Goal: Information Seeking & Learning: Learn about a topic

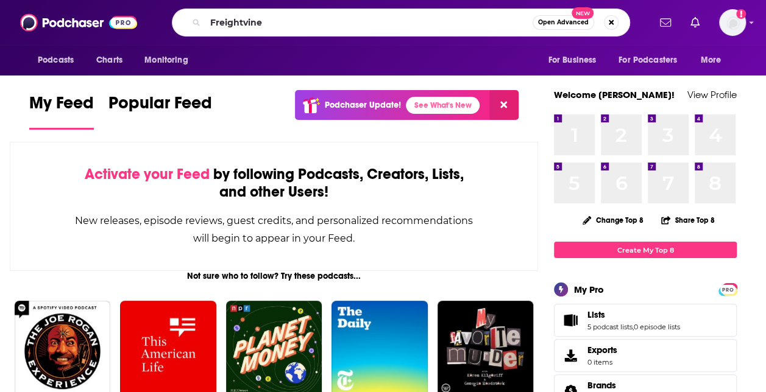
type input "Freightvine"
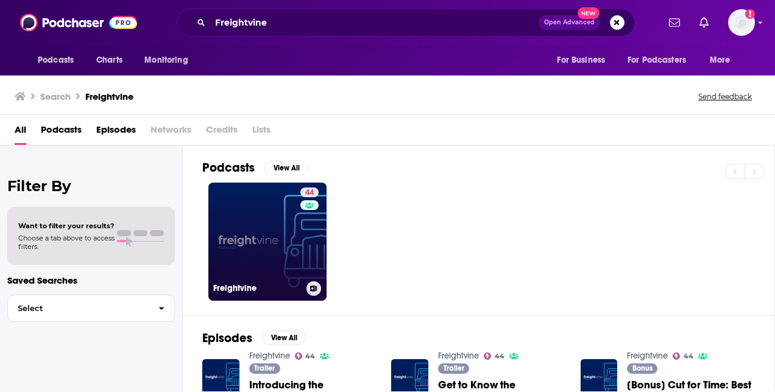
click at [271, 247] on link "44 Freightvine" at bounding box center [267, 242] width 118 height 118
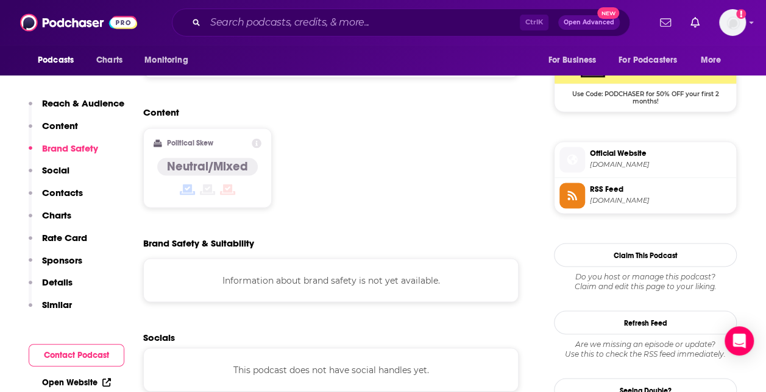
scroll to position [975, 0]
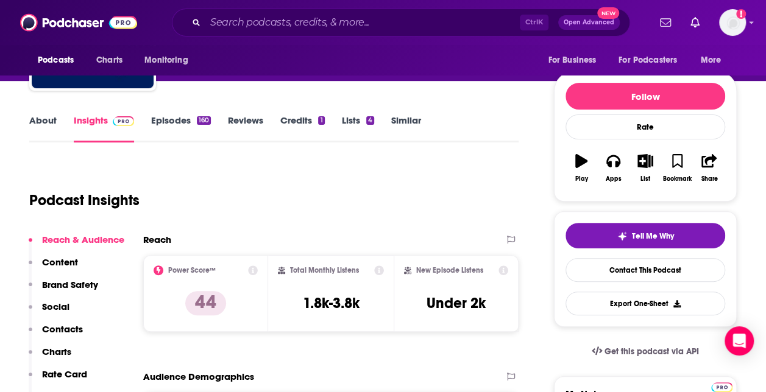
scroll to position [0, 0]
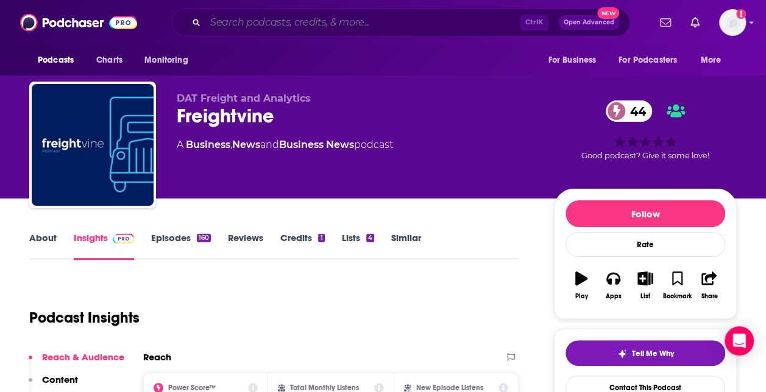
click at [262, 26] on input "Search podcasts, credits, & more..." at bounding box center [362, 22] width 314 height 19
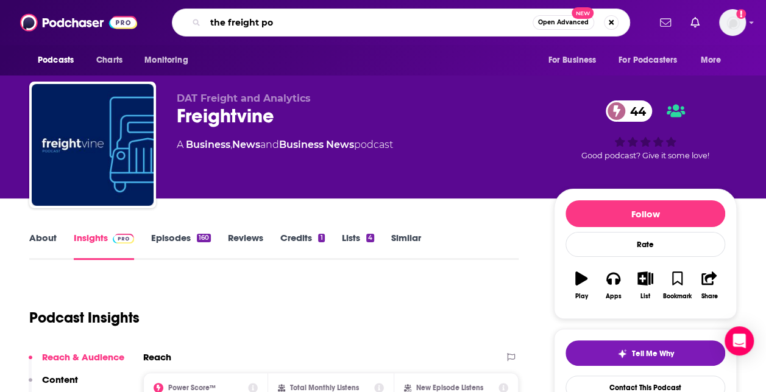
type input "the freight pod"
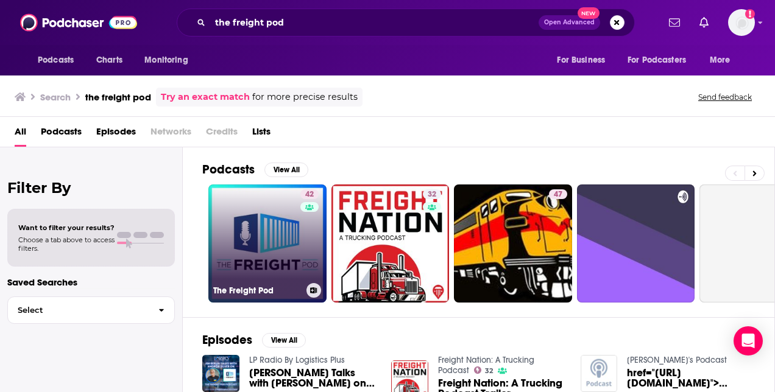
click at [268, 229] on link "42 The Freight Pod" at bounding box center [267, 244] width 118 height 118
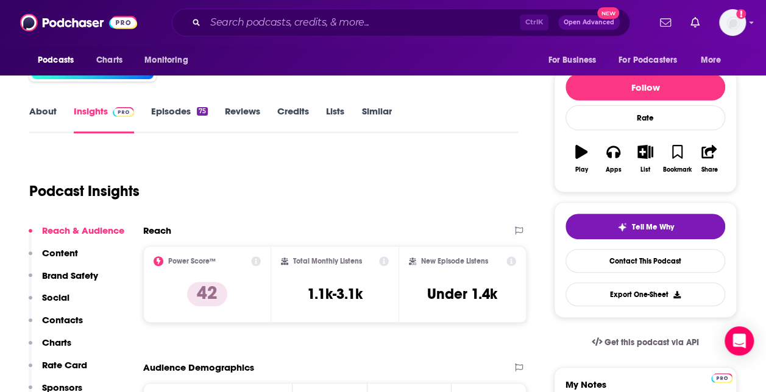
scroll to position [122, 0]
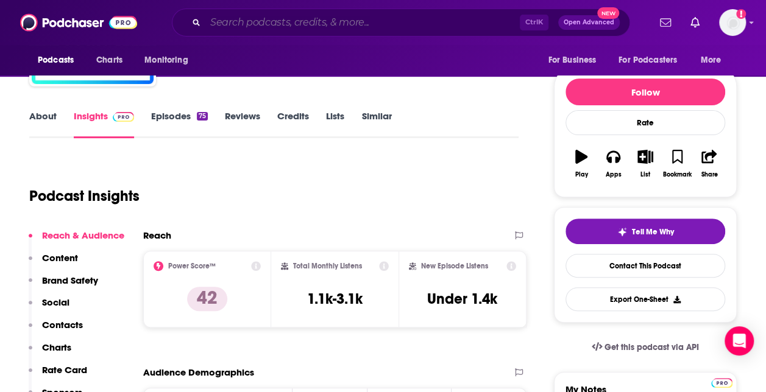
click at [273, 24] on input "Search podcasts, credits, & more..." at bounding box center [362, 22] width 314 height 19
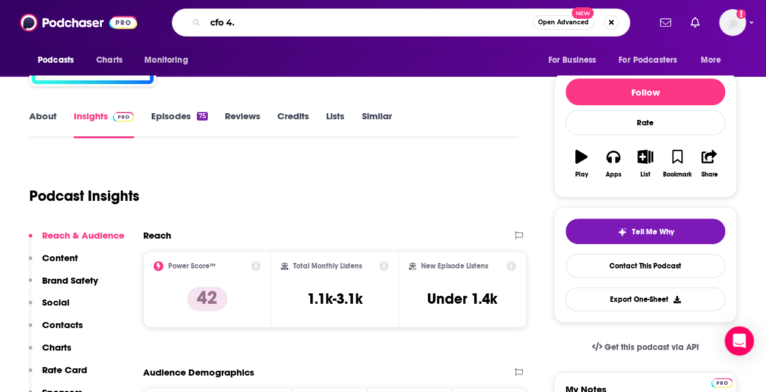
type input "cfo 4.0"
